Goal: Task Accomplishment & Management: Manage account settings

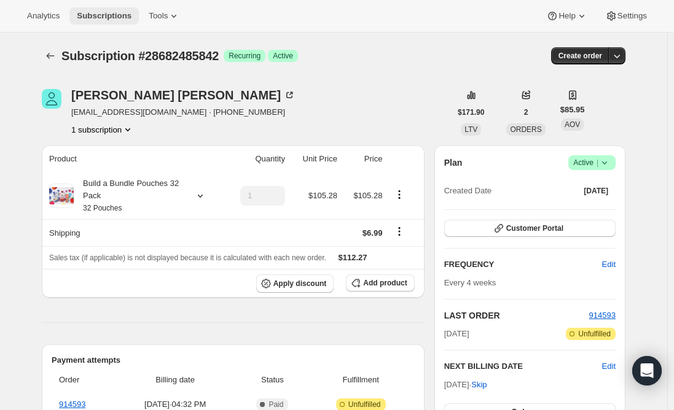
click at [92, 15] on span "Subscriptions" at bounding box center [104, 16] width 55 height 10
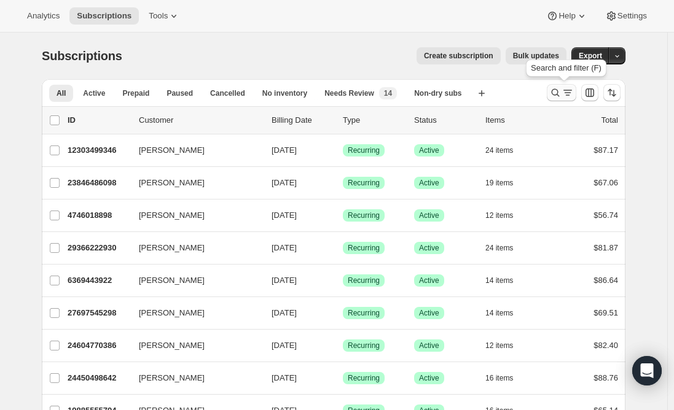
click at [560, 96] on icon "Search and filter results" at bounding box center [556, 93] width 8 height 8
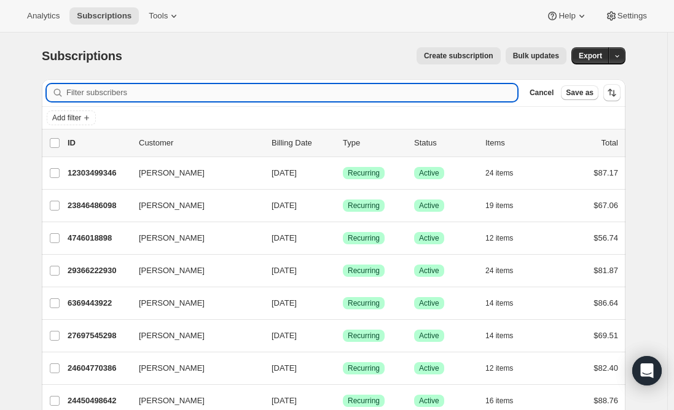
click at [188, 94] on input "Filter subscribers" at bounding box center [291, 92] width 451 height 17
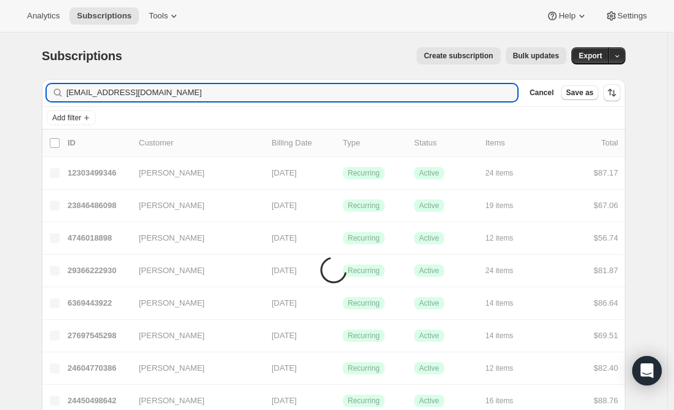
type input "[EMAIL_ADDRESS][DOMAIN_NAME]"
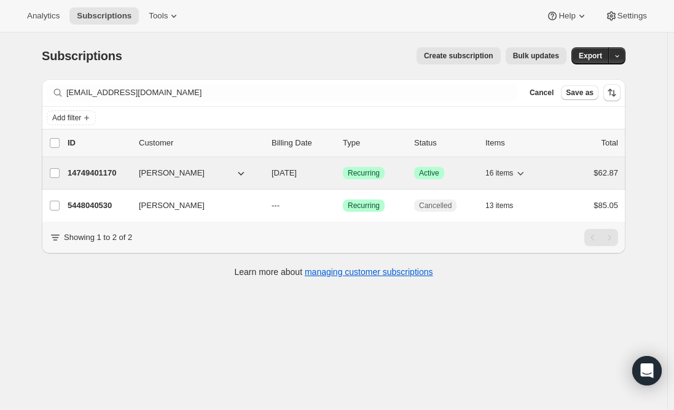
click at [98, 173] on p "14749401170" at bounding box center [98, 173] width 61 height 12
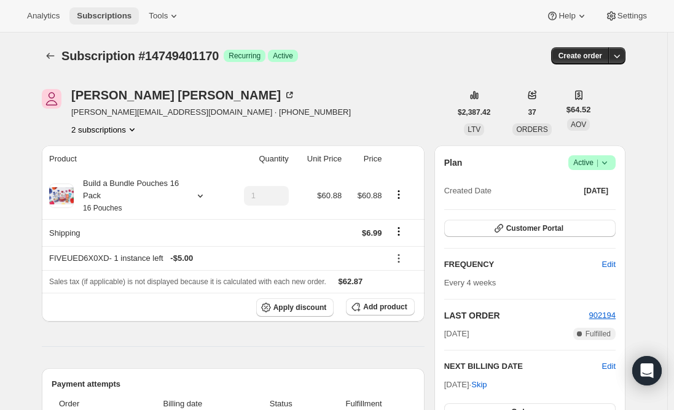
click at [100, 21] on button "Subscriptions" at bounding box center [103, 15] width 69 height 17
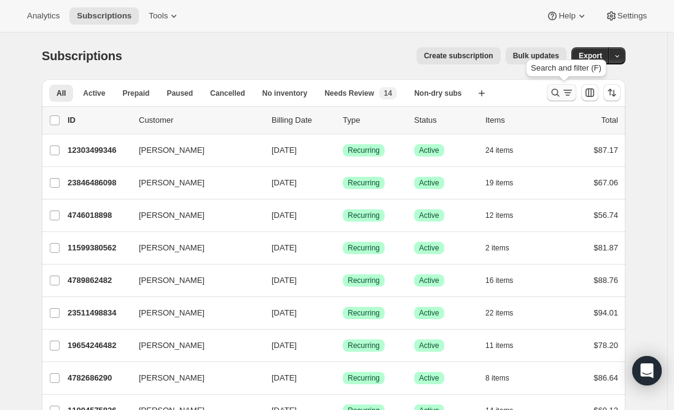
click at [566, 93] on icon "Search and filter results" at bounding box center [567, 93] width 12 height 12
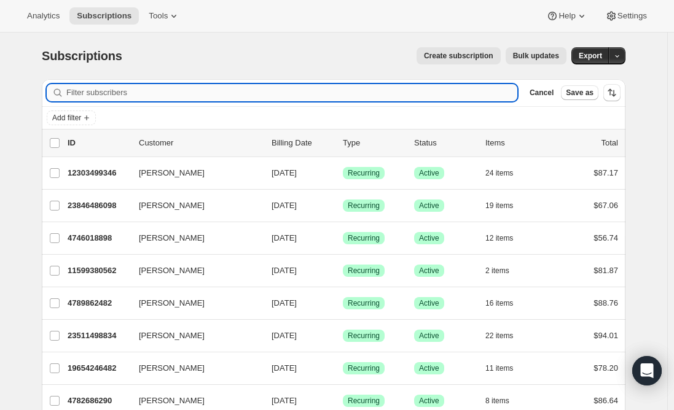
click at [309, 90] on input "Filter subscribers" at bounding box center [291, 92] width 451 height 17
paste input "[EMAIL_ADDRESS][DOMAIN_NAME]"
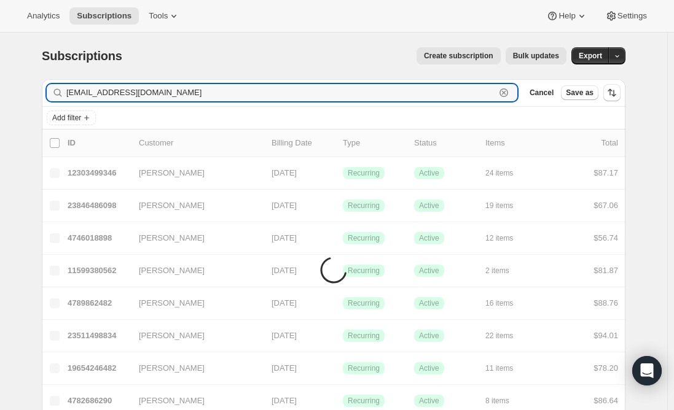
type input "[EMAIL_ADDRESS][DOMAIN_NAME]"
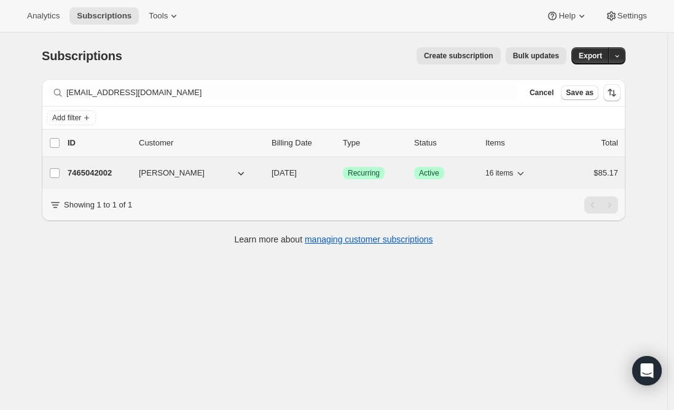
click at [103, 175] on p "7465042002" at bounding box center [98, 173] width 61 height 12
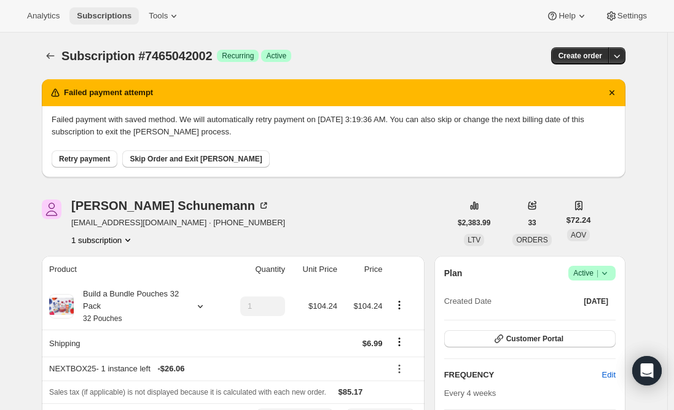
click at [99, 15] on span "Subscriptions" at bounding box center [104, 16] width 55 height 10
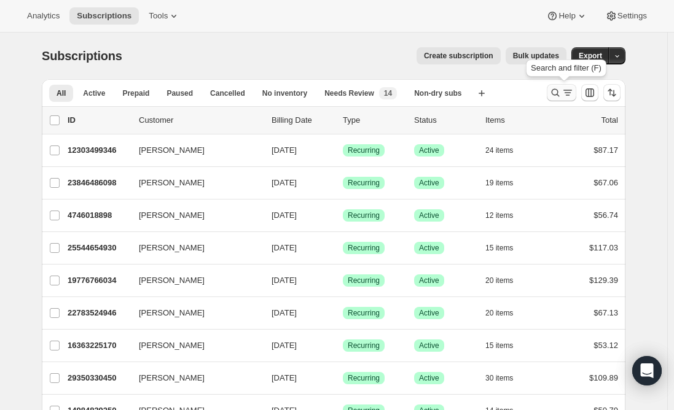
click at [561, 93] on icon "Search and filter results" at bounding box center [555, 93] width 12 height 12
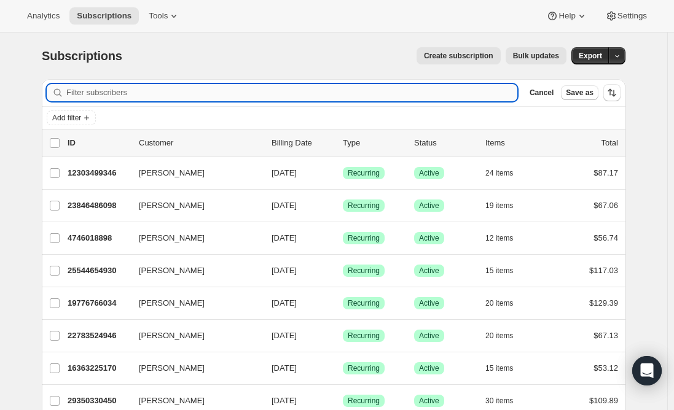
click at [281, 85] on input "Filter subscribers" at bounding box center [291, 92] width 451 height 17
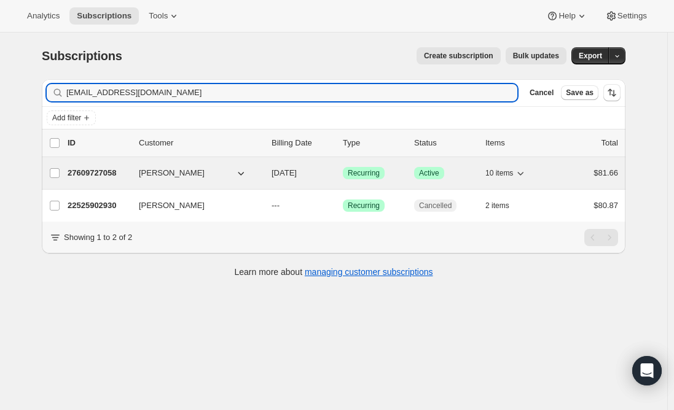
type input "[EMAIL_ADDRESS][DOMAIN_NAME]"
click at [96, 168] on p "27609727058" at bounding box center [98, 173] width 61 height 12
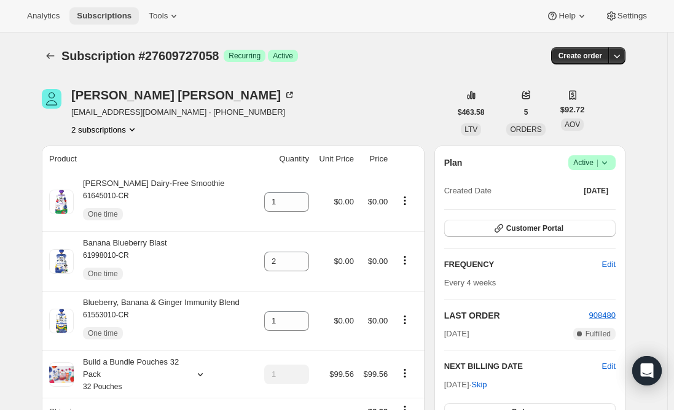
click at [97, 11] on span "Subscriptions" at bounding box center [104, 16] width 55 height 10
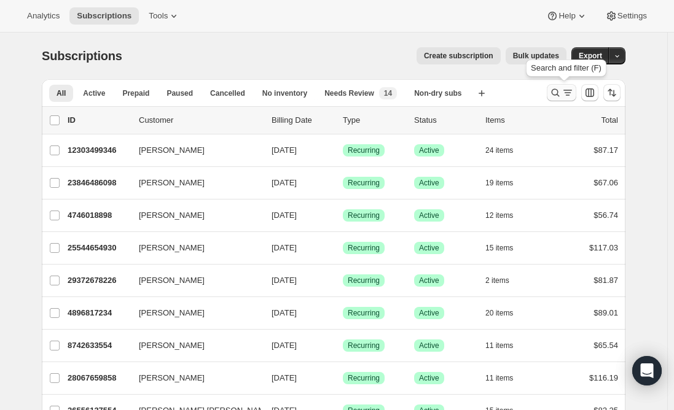
click at [561, 94] on icon "Search and filter results" at bounding box center [555, 93] width 12 height 12
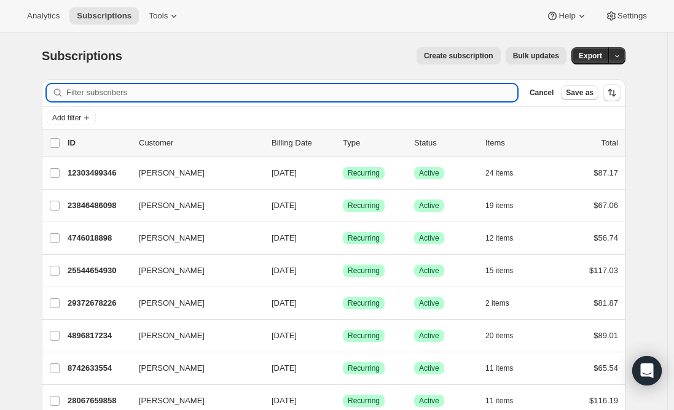
click at [203, 90] on input "Filter subscribers" at bounding box center [291, 92] width 451 height 17
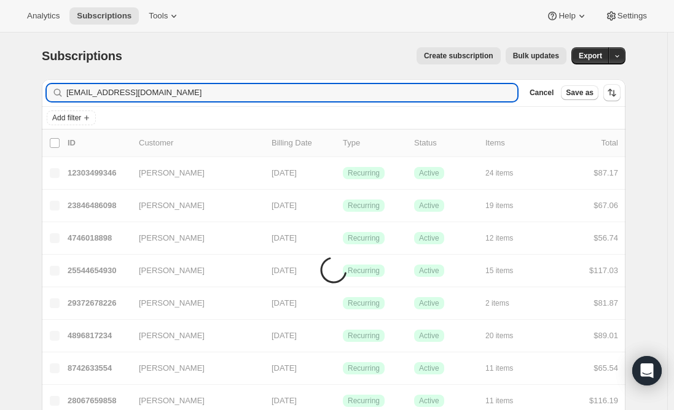
type input "[EMAIL_ADDRESS][DOMAIN_NAME]"
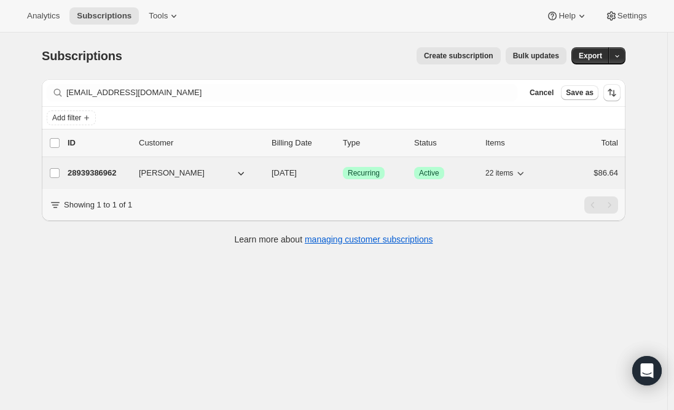
click at [92, 178] on p "28939386962" at bounding box center [98, 173] width 61 height 12
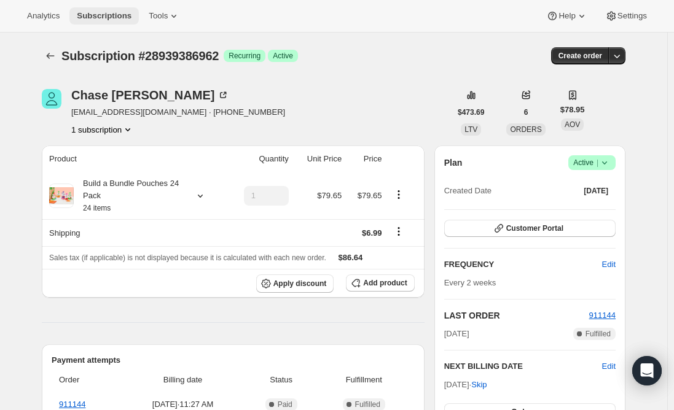
click at [115, 17] on span "Subscriptions" at bounding box center [104, 16] width 55 height 10
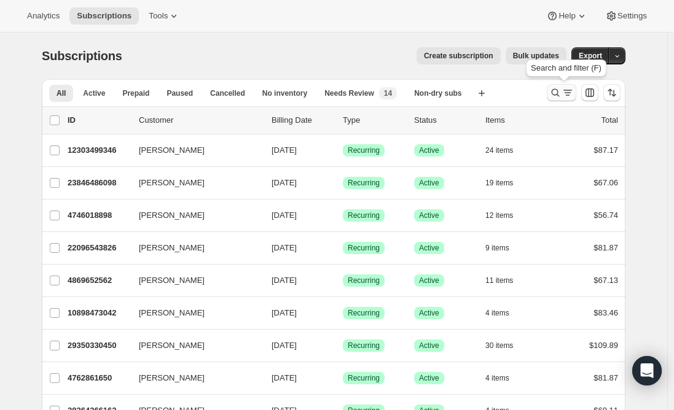
click at [561, 93] on icon "Search and filter results" at bounding box center [555, 93] width 12 height 12
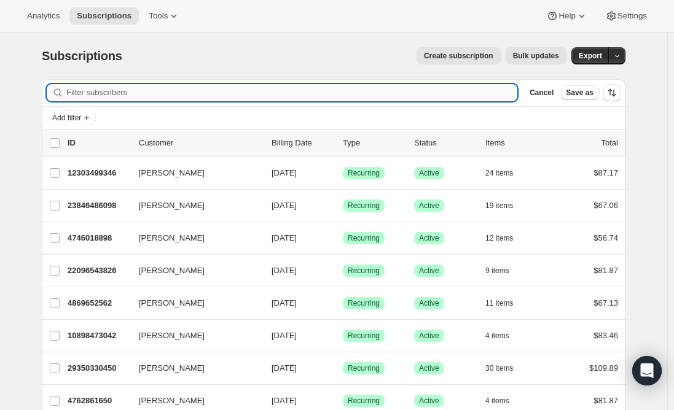
click at [252, 86] on input "Filter subscribers" at bounding box center [291, 92] width 451 height 17
drag, startPoint x: 241, startPoint y: 87, endPoint x: 236, endPoint y: 90, distance: 6.6
click at [239, 87] on input "Filter subscribers" at bounding box center [291, 92] width 451 height 17
click at [236, 93] on input "Filter subscribers" at bounding box center [291, 92] width 451 height 17
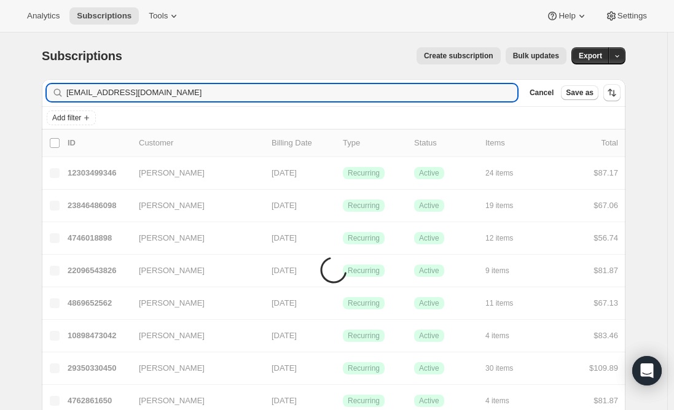
type input "[EMAIL_ADDRESS][DOMAIN_NAME]"
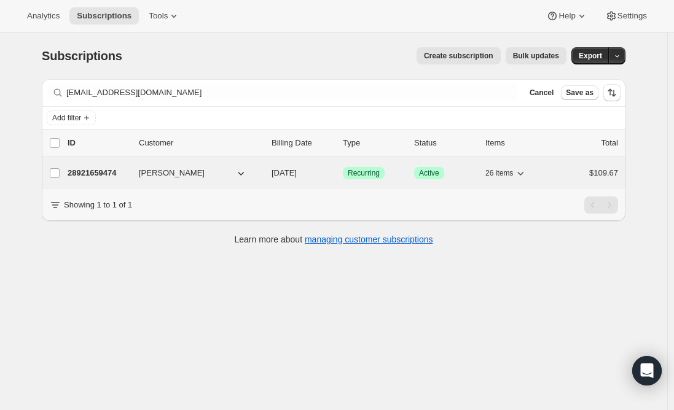
click at [90, 171] on p "28921659474" at bounding box center [98, 173] width 61 height 12
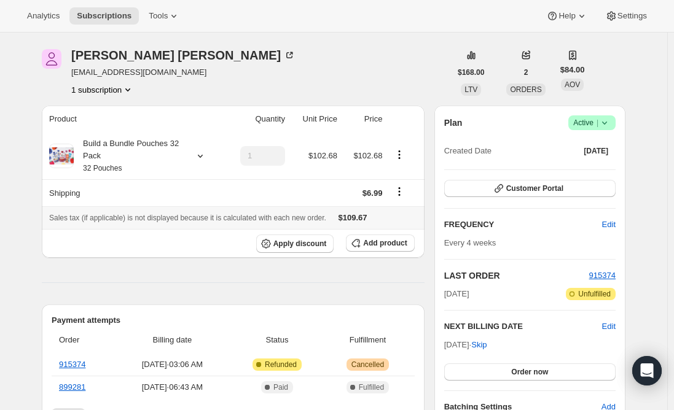
scroll to position [61, 0]
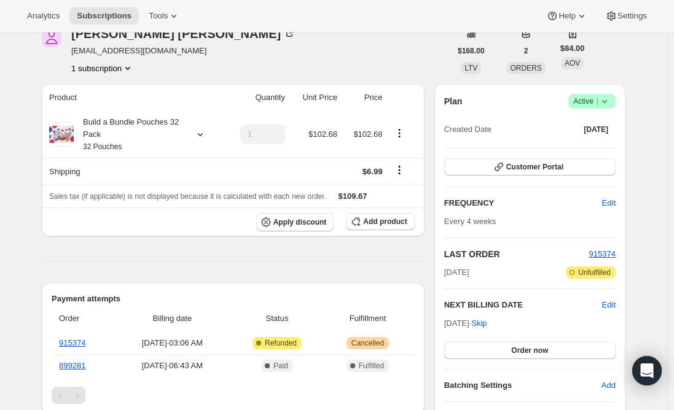
click at [596, 98] on span "Active |" at bounding box center [591, 101] width 37 height 12
click at [604, 145] on span "Cancel subscription" at bounding box center [595, 146] width 69 height 9
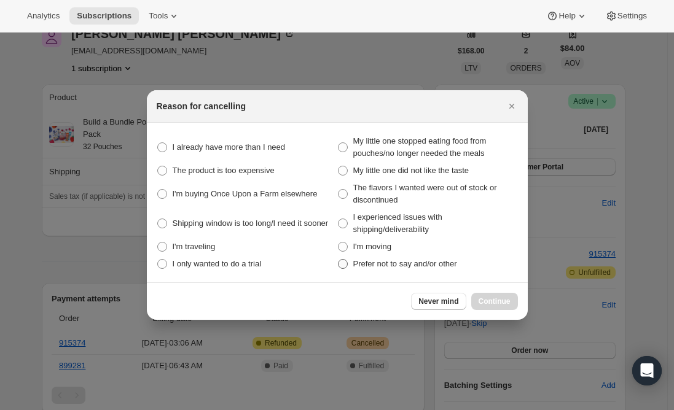
click at [340, 263] on span ":r3g2:" at bounding box center [343, 264] width 10 height 10
click at [338, 260] on other "Prefer not to say and/or other" at bounding box center [338, 259] width 1 height 1
radio other "true"
click at [483, 300] on span "Continue" at bounding box center [494, 302] width 32 height 10
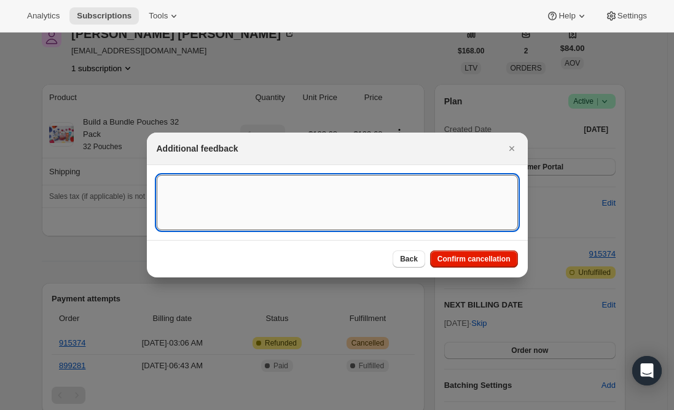
click at [295, 195] on textarea ":r3g2:" at bounding box center [337, 202] width 361 height 55
type textarea "Per text req."
click at [457, 262] on span "Confirm cancellation" at bounding box center [473, 259] width 73 height 10
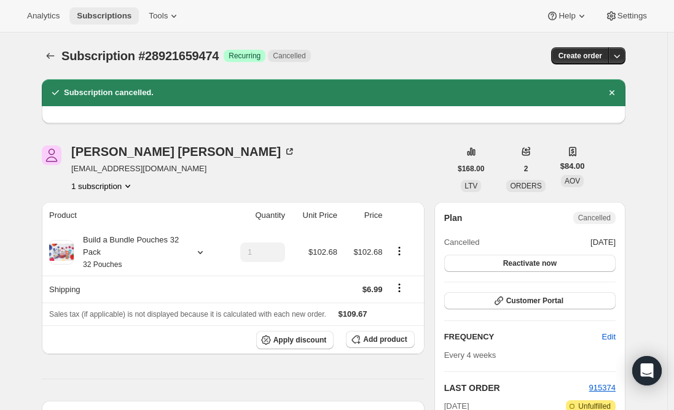
click at [90, 17] on span "Subscriptions" at bounding box center [104, 16] width 55 height 10
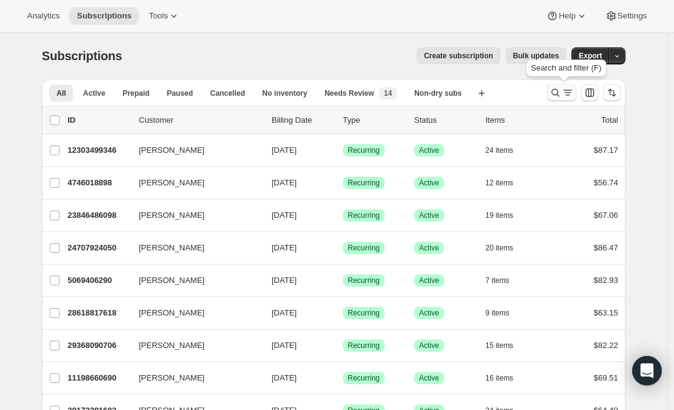
click at [569, 93] on icon "Search and filter results" at bounding box center [567, 93] width 12 height 12
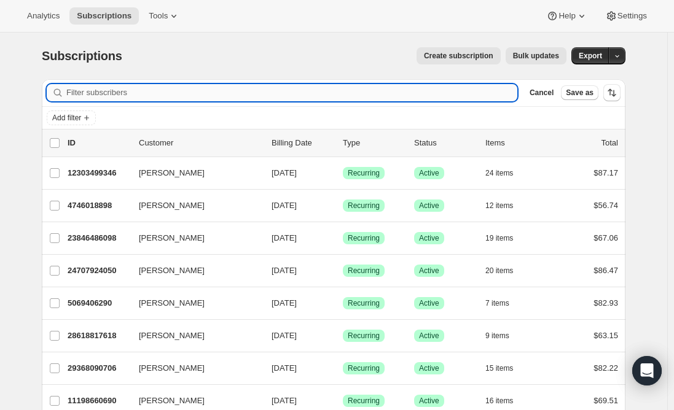
click at [284, 95] on input "Filter subscribers" at bounding box center [291, 92] width 451 height 17
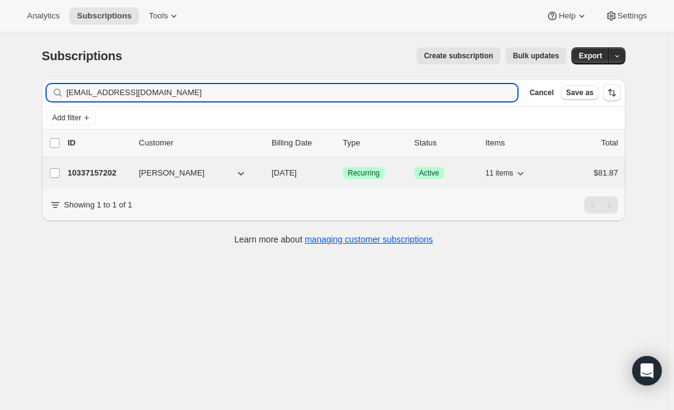
type input "[EMAIL_ADDRESS][DOMAIN_NAME]"
click at [114, 178] on p "10337157202" at bounding box center [98, 173] width 61 height 12
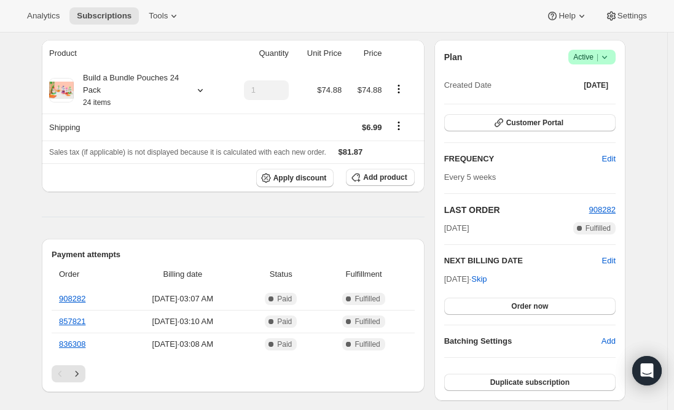
scroll to position [61, 0]
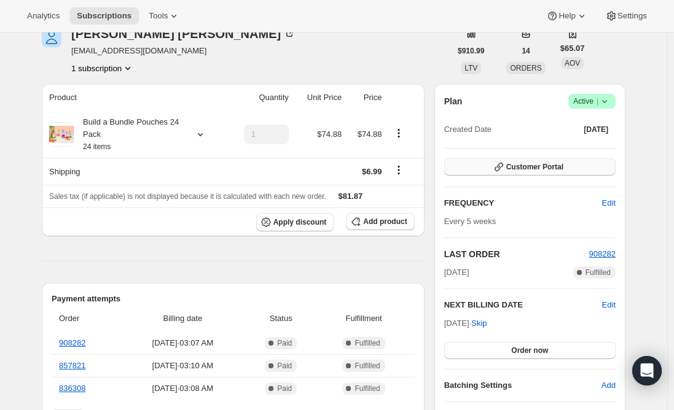
click at [566, 167] on button "Customer Portal" at bounding box center [529, 166] width 171 height 17
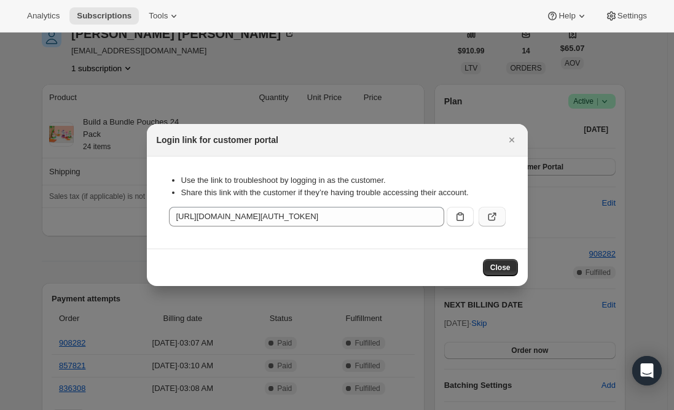
click at [491, 217] on icon ":r416:" at bounding box center [492, 217] width 12 height 12
click at [513, 141] on icon "Close" at bounding box center [511, 140] width 5 height 5
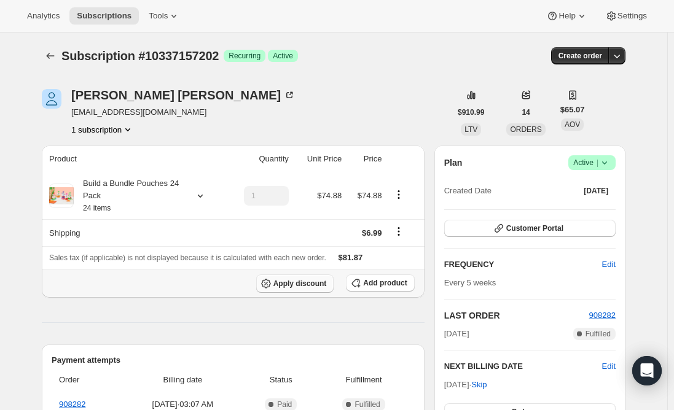
click at [305, 281] on span "Apply discount" at bounding box center [299, 284] width 53 height 10
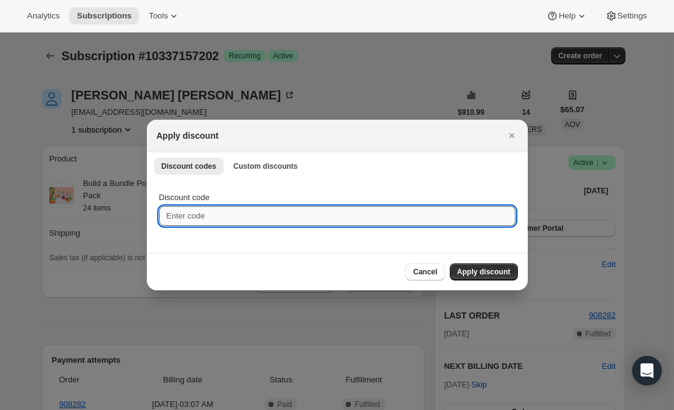
click at [221, 211] on input "Discount code" at bounding box center [337, 216] width 356 height 20
click at [513, 133] on icon "Close" at bounding box center [512, 136] width 12 height 12
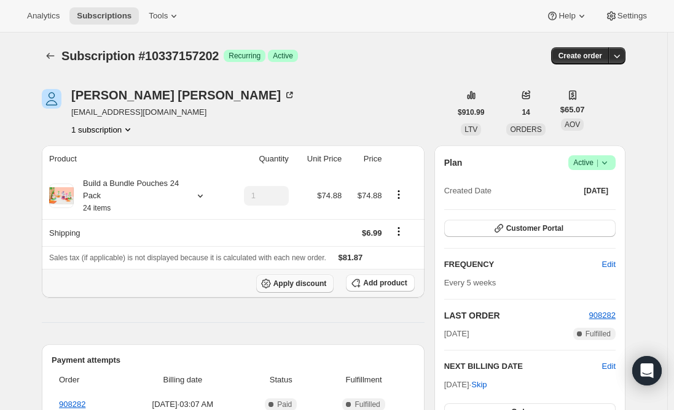
click at [298, 287] on span "Apply discount" at bounding box center [299, 284] width 53 height 10
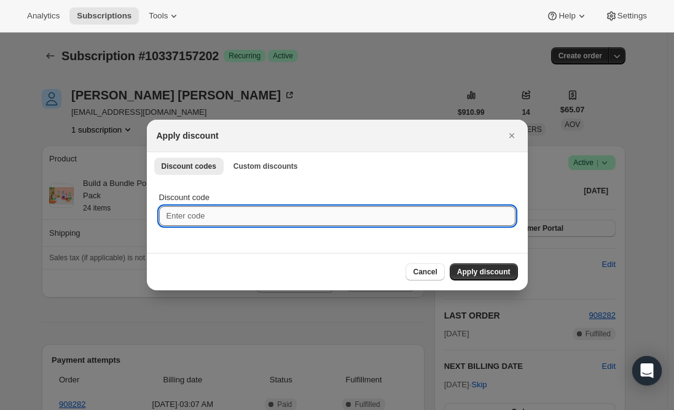
click at [205, 216] on input "Discount code" at bounding box center [337, 216] width 356 height 20
type input "D"
type input "NEXTBOX25"
click at [474, 273] on span "Apply discount" at bounding box center [483, 272] width 53 height 10
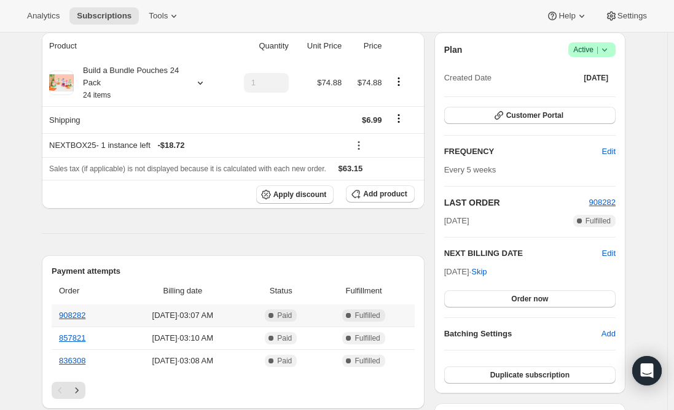
scroll to position [123, 0]
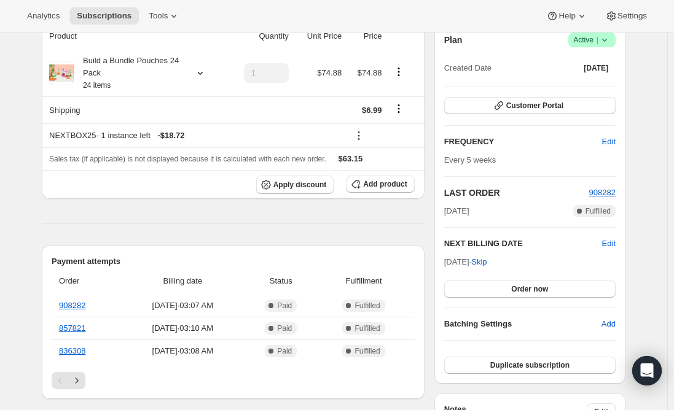
click at [528, 289] on span "Order now" at bounding box center [529, 289] width 37 height 10
click at [552, 291] on span "Click to confirm" at bounding box center [530, 289] width 56 height 10
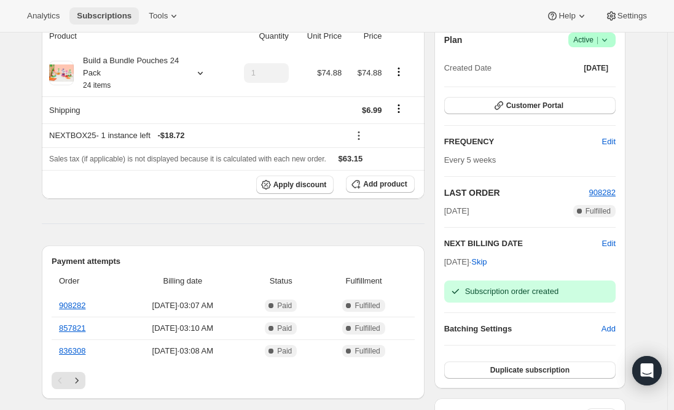
click at [103, 13] on span "Subscriptions" at bounding box center [104, 16] width 55 height 10
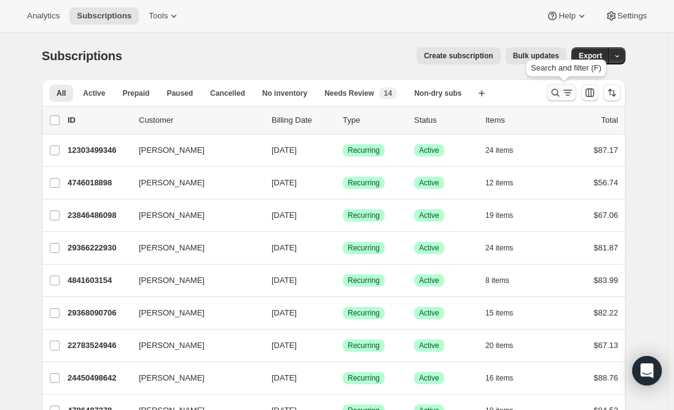
click at [568, 90] on icon "Search and filter results" at bounding box center [567, 93] width 12 height 12
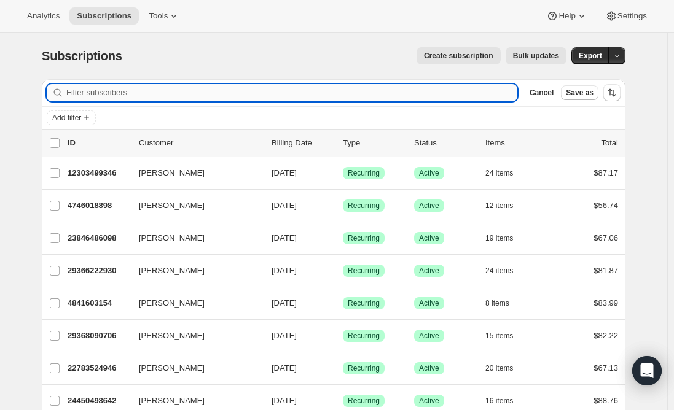
click at [239, 100] on input "Filter subscribers" at bounding box center [291, 92] width 451 height 17
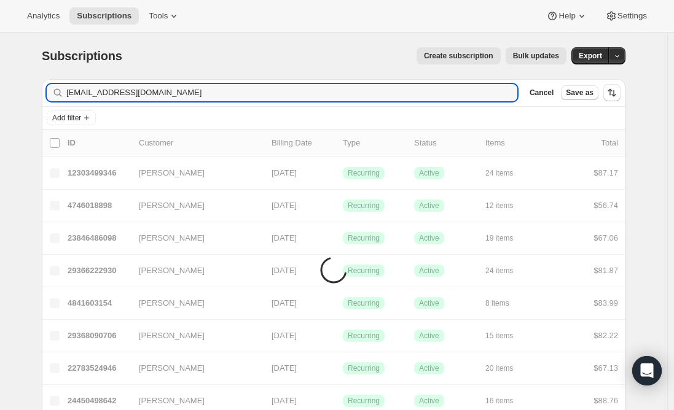
type input "hendren42@gmail.com"
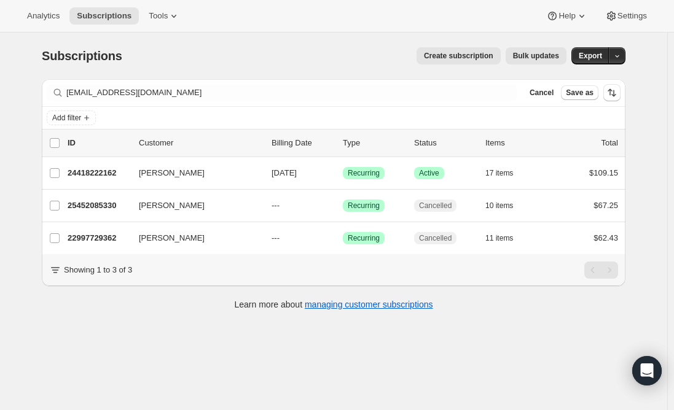
click at [221, 54] on div "Create subscription Bulk updates" at bounding box center [351, 55] width 429 height 17
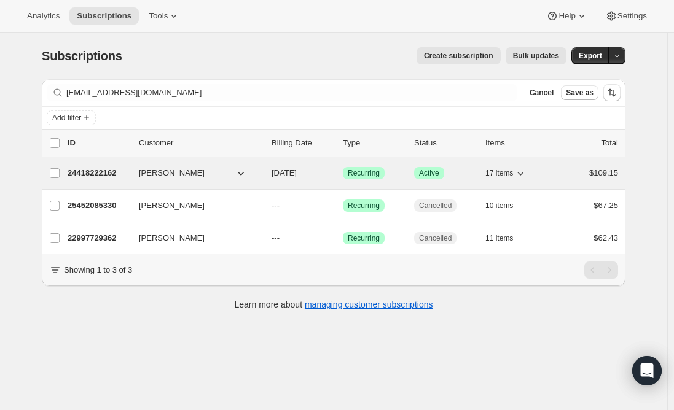
click at [111, 176] on p "24418222162" at bounding box center [98, 173] width 61 height 12
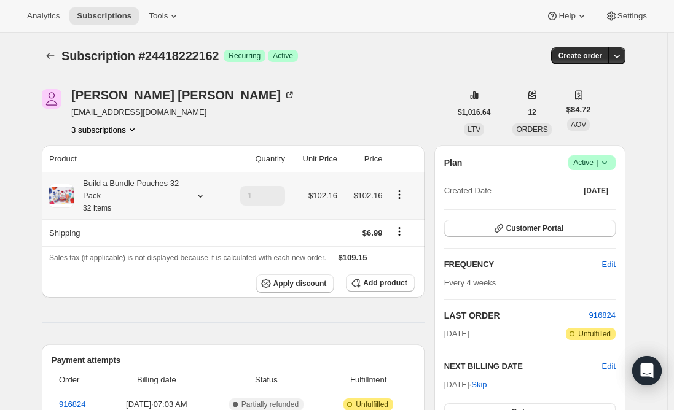
click at [118, 202] on div "Build a Bundle Pouches 32 Pack 32 Items" at bounding box center [129, 196] width 111 height 37
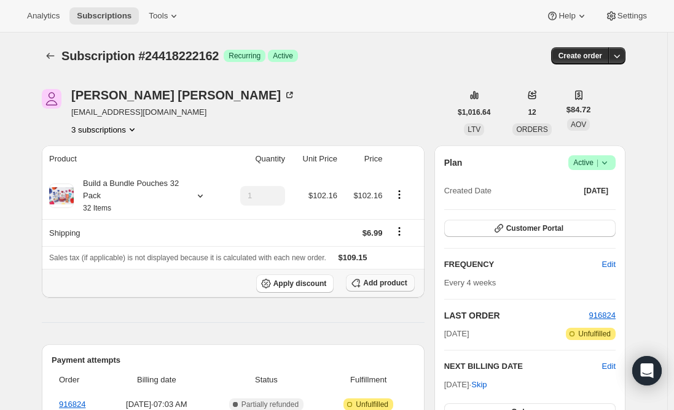
click at [390, 286] on span "Add product" at bounding box center [385, 283] width 44 height 10
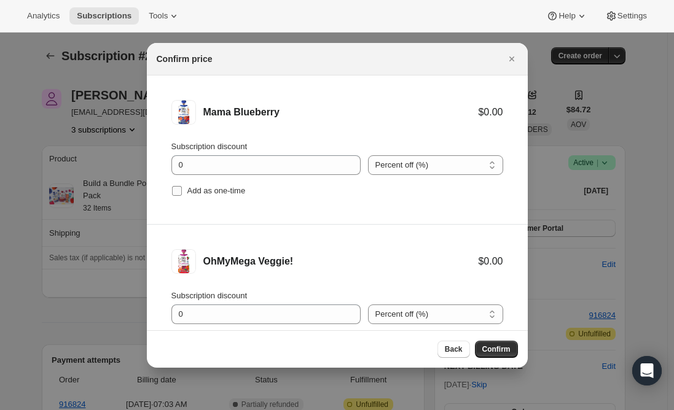
click at [176, 187] on input "Add as one-time" at bounding box center [177, 191] width 10 height 10
checkbox input "true"
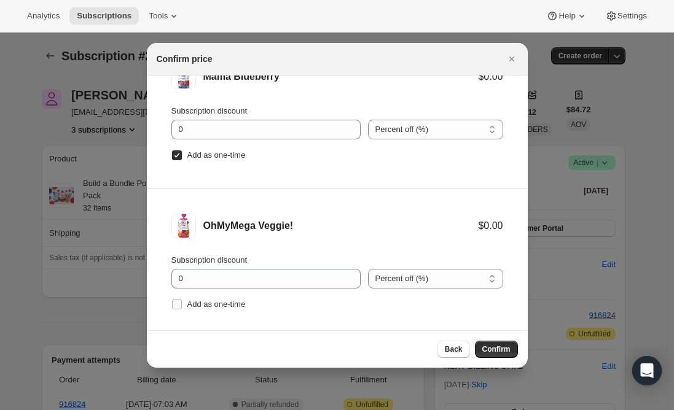
scroll to position [51, 0]
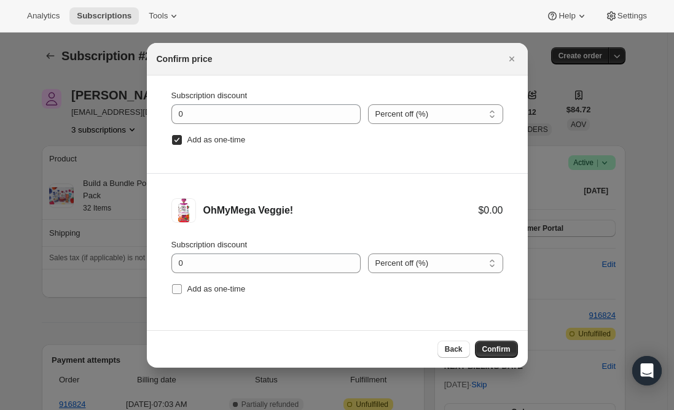
click at [177, 289] on input "Add as one-time" at bounding box center [177, 289] width 10 height 10
checkbox input "true"
click at [491, 351] on span "Confirm" at bounding box center [496, 350] width 28 height 10
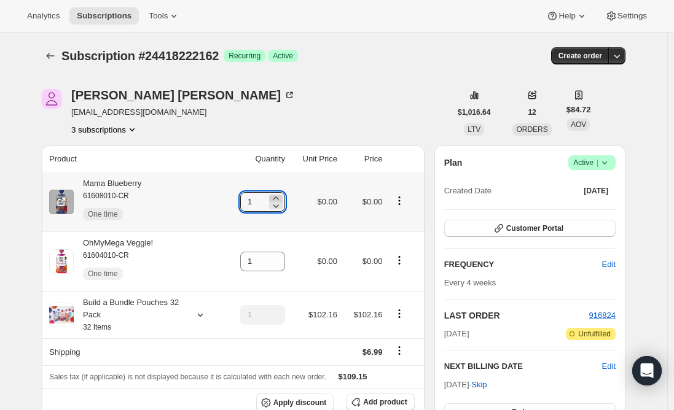
click at [278, 198] on icon at bounding box center [276, 198] width 12 height 12
click at [278, 195] on icon at bounding box center [276, 198] width 12 height 12
type input "3"
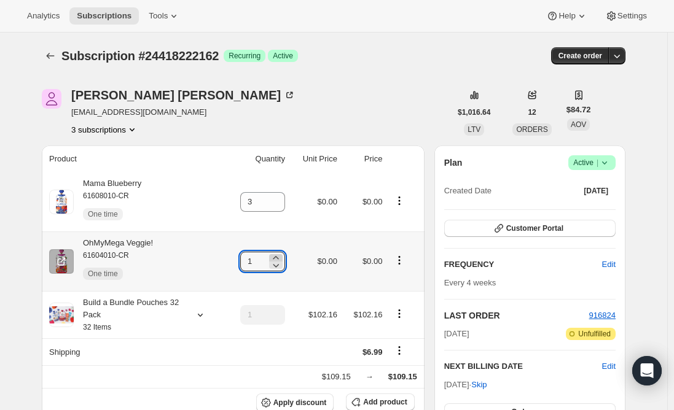
click at [281, 256] on icon at bounding box center [276, 258] width 12 height 12
type input "3"
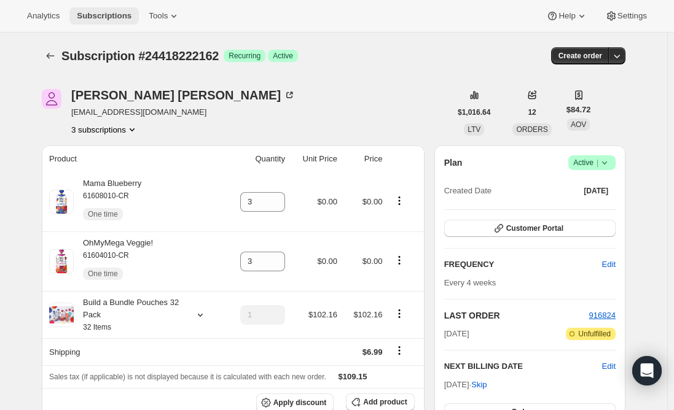
click at [113, 12] on span "Subscriptions" at bounding box center [104, 16] width 55 height 10
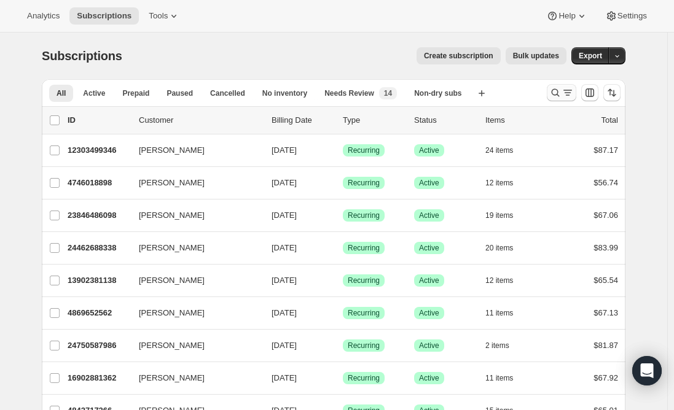
click at [561, 90] on icon "Search and filter results" at bounding box center [555, 93] width 12 height 12
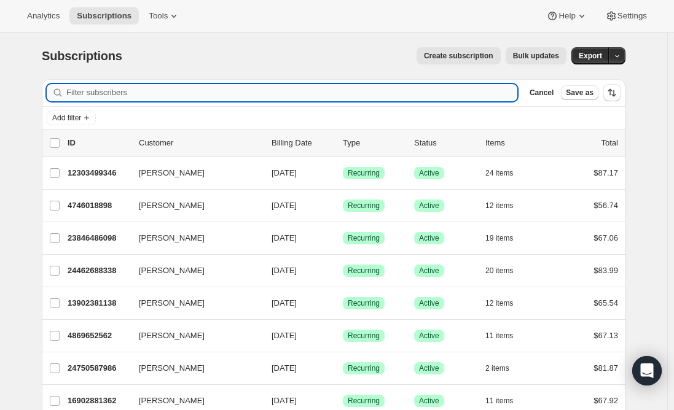
click at [278, 95] on input "Filter subscribers" at bounding box center [291, 92] width 451 height 17
paste input "karina.fuentes23@gmail.com"
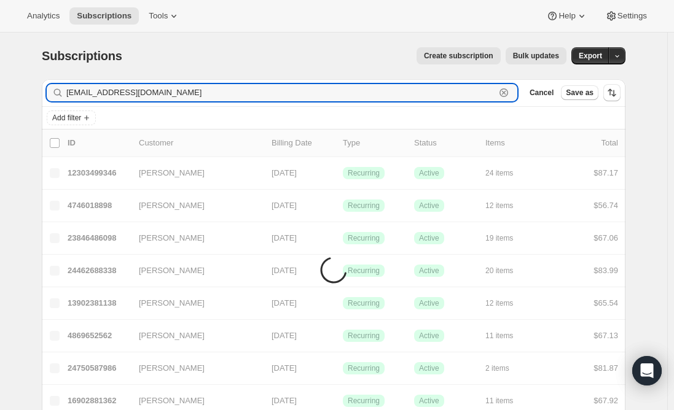
type input "karina.fuentes23@gmail.com"
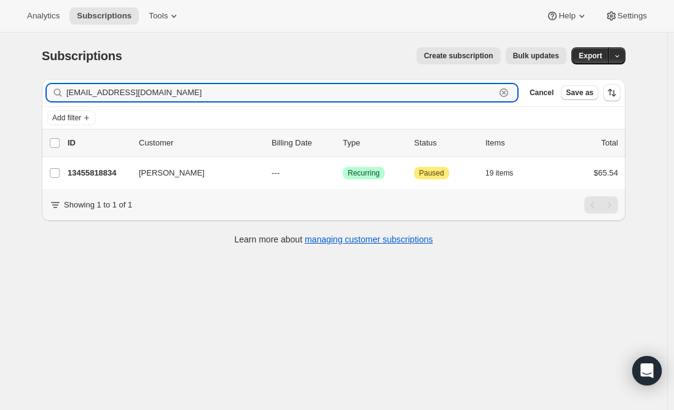
drag, startPoint x: 189, startPoint y: 88, endPoint x: -44, endPoint y: 89, distance: 233.4
click at [0, 89] on html "Analytics Subscriptions Tools Help Settings Skip to content Subscriptions. This…" at bounding box center [337, 205] width 674 height 410
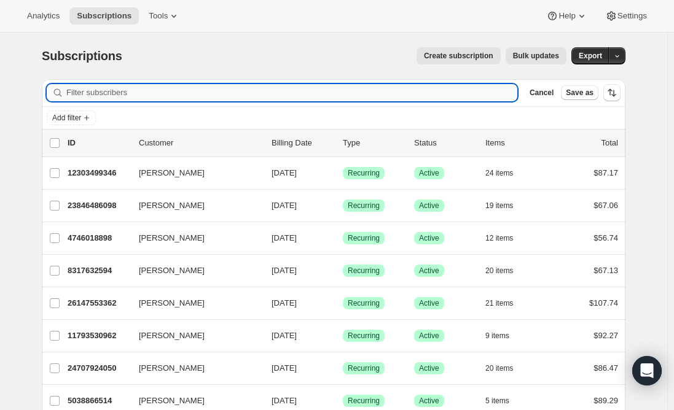
click at [131, 95] on input "Filter subscribers" at bounding box center [291, 92] width 451 height 17
paste input "hartmandoug63@gmail.com"
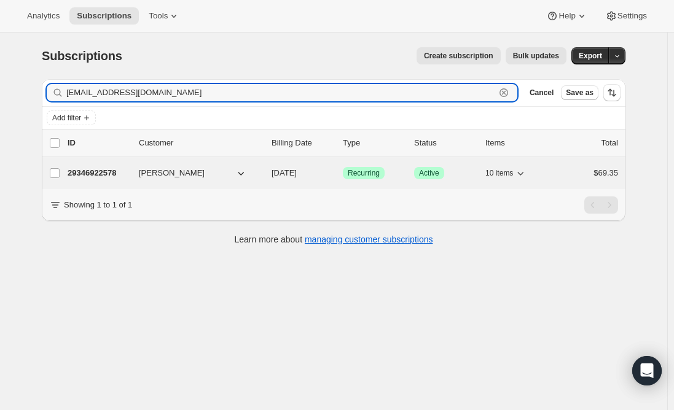
type input "hartmandoug63@gmail.com"
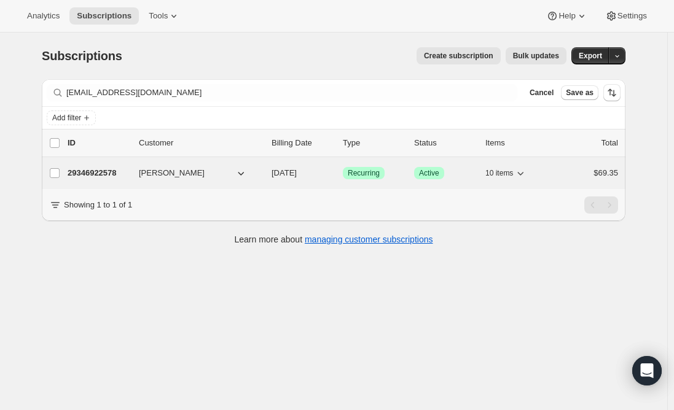
click at [100, 172] on p "29346922578" at bounding box center [98, 173] width 61 height 12
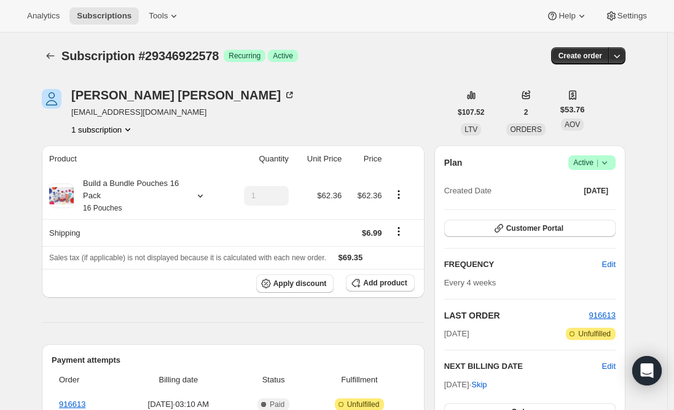
click at [611, 165] on icon at bounding box center [604, 163] width 12 height 12
click at [599, 214] on span "Cancel subscription" at bounding box center [595, 208] width 69 height 12
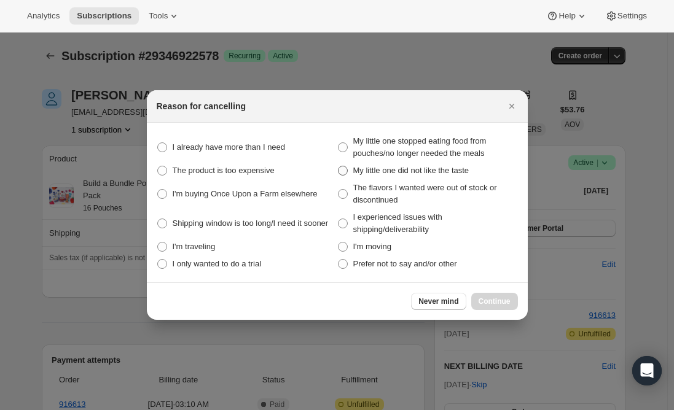
click at [340, 173] on span ":r1a0:" at bounding box center [343, 171] width 10 height 10
click at [338, 166] on taste "My little one did not like the taste" at bounding box center [338, 166] width 1 height 1
radio taste "true"
click at [491, 300] on span "Continue" at bounding box center [494, 302] width 32 height 10
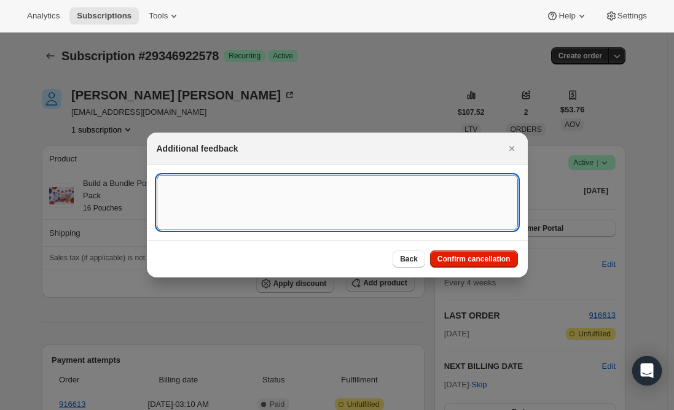
click at [217, 200] on textarea ":r1a0:" at bounding box center [337, 202] width 361 height 55
type textarea "Canceled per phone"
click at [473, 260] on span "Confirm cancellation" at bounding box center [473, 259] width 73 height 10
